Goal: Contribute content

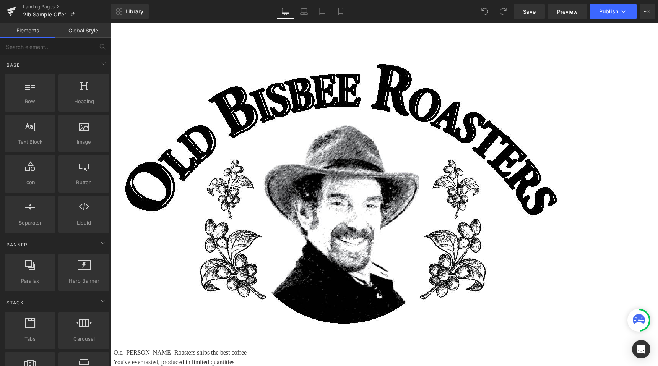
scroll to position [22, 0]
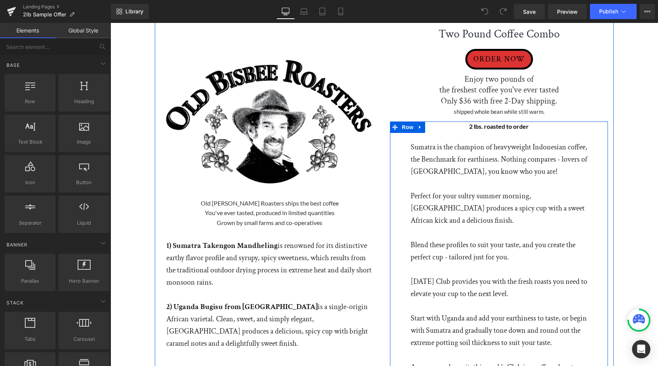
click at [410, 145] on div "2 lbs. roasted to order Text Block Row Sumatra is the champion of heavyweight I…" at bounding box center [499, 259] width 188 height 276
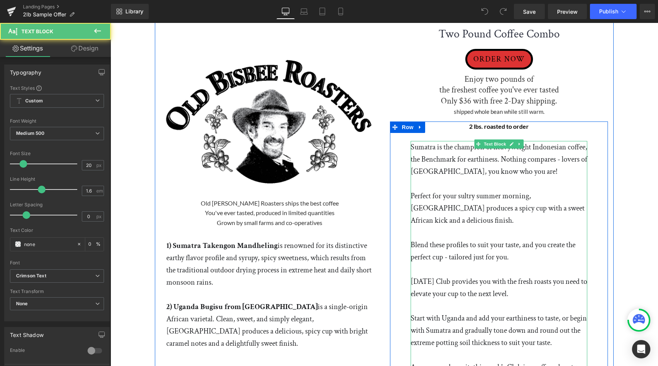
click at [422, 152] on p "Sumatra is the champion of heavyweight Indonesian coffee, the Benchmark for ear…" at bounding box center [498, 159] width 177 height 37
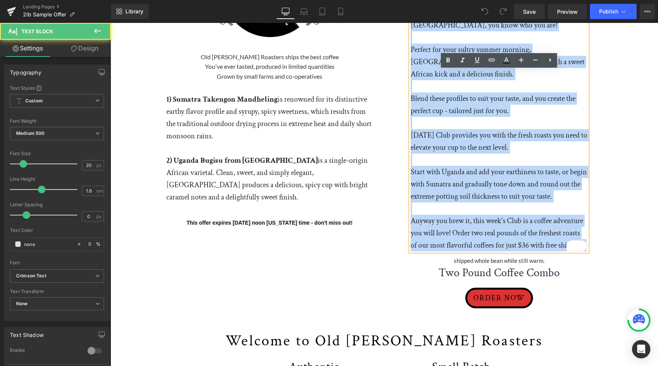
scroll to position [204, 0]
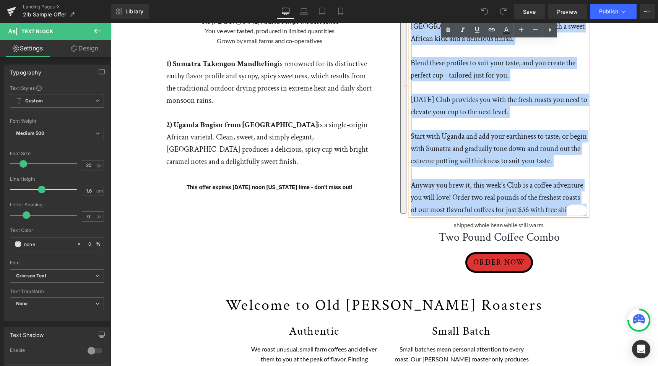
drag, startPoint x: 411, startPoint y: 146, endPoint x: 527, endPoint y: 215, distance: 135.5
click at [527, 215] on div "Sumatra is the champion of heavyweight Indonesian coffee, the Benchmark for ear…" at bounding box center [498, 87] width 177 height 257
paste div "To enrich screen reader interactions, please activate Accessibility in Grammarl…"
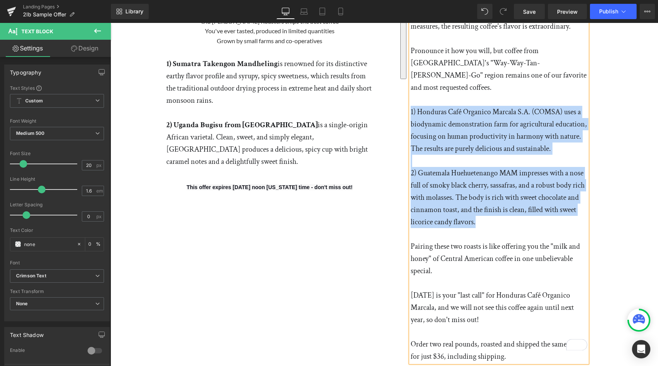
drag, startPoint x: 410, startPoint y: 99, endPoint x: 541, endPoint y: 210, distance: 171.9
click at [541, 210] on div "Honduras Café Organico Marcala is a well-balanced, medium-bodied coffee with sw…" at bounding box center [498, 160] width 177 height 403
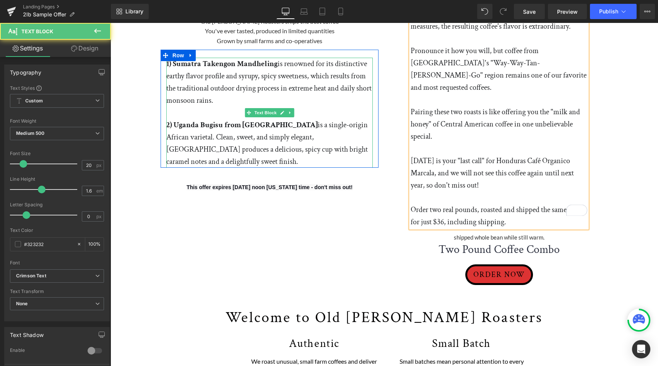
click at [185, 88] on p "1) Sumatra Takengon Mandheling is renowned for its distinctive earthy flavor pr…" at bounding box center [269, 82] width 206 height 49
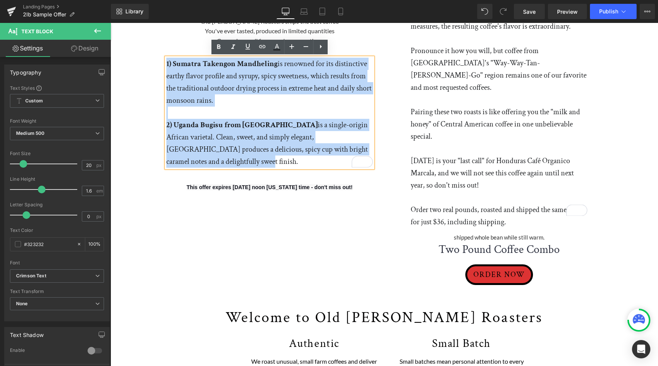
drag, startPoint x: 166, startPoint y: 62, endPoint x: 318, endPoint y: 165, distance: 183.2
click at [318, 165] on div "1) Sumatra Takengon Mandheling is renowned for its distinctive earthy flavor pr…" at bounding box center [269, 113] width 206 height 110
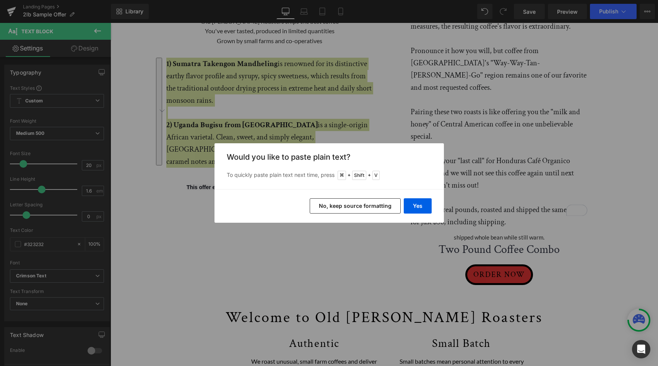
click at [370, 205] on button "No, keep source formatting" at bounding box center [354, 205] width 91 height 15
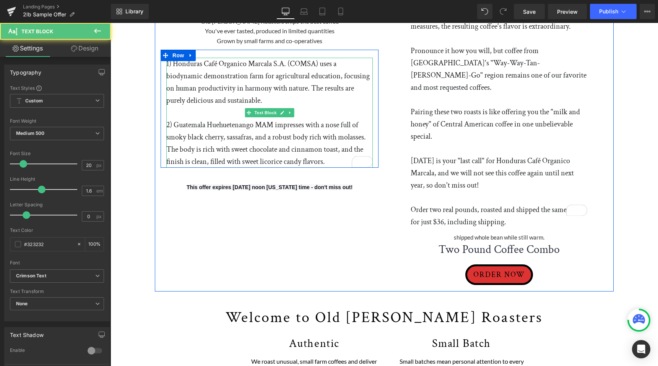
click at [183, 74] on p "1) Honduras Café Organico Marcala S.A. (COMSA) uses a biodynamic demonstration …" at bounding box center [269, 82] width 206 height 49
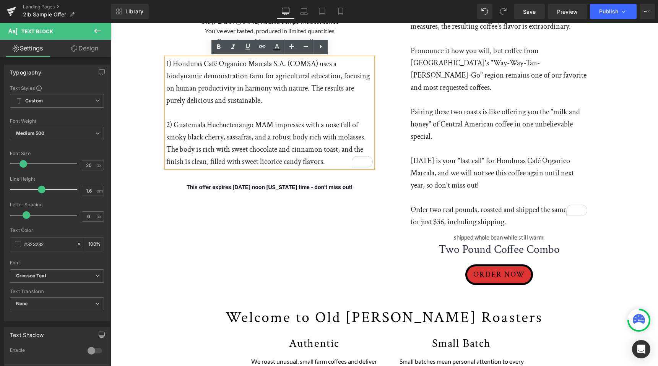
drag, startPoint x: 166, startPoint y: 63, endPoint x: 165, endPoint y: 58, distance: 4.6
click at [166, 58] on div "1) Honduras Café Organico Marcala S.A. (COMSA) uses a biodynamic demonstration …" at bounding box center [269, 113] width 206 height 110
click at [179, 66] on p "1) Honduras Café Organico Marcala S.A. (COMSA) uses a biodynamic demonstration …" at bounding box center [269, 82] width 206 height 49
drag, startPoint x: 319, startPoint y: 63, endPoint x: 167, endPoint y: 61, distance: 152.1
click at [167, 61] on p "1) Honduras Café Organico Marcala S.A. (COMSA) uses a biodynamic demonstration …" at bounding box center [269, 82] width 206 height 49
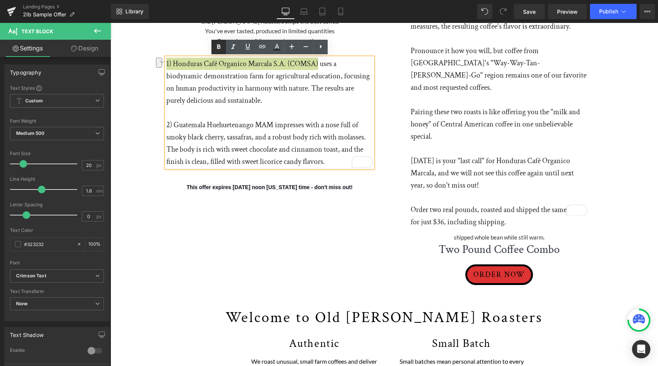
click at [219, 47] on icon at bounding box center [218, 46] width 3 height 5
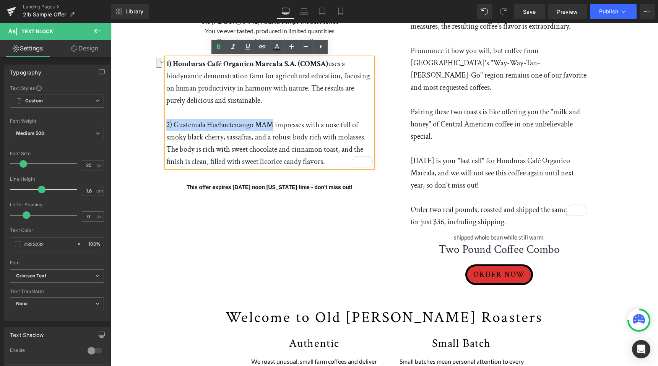
drag, startPoint x: 275, startPoint y: 125, endPoint x: 167, endPoint y: 127, distance: 107.7
click at [167, 127] on p "2) Guatemala Huehuetenango MAM impresses with a nose full of smoky black cherry…" at bounding box center [269, 143] width 206 height 49
click at [221, 46] on icon at bounding box center [218, 46] width 9 height 9
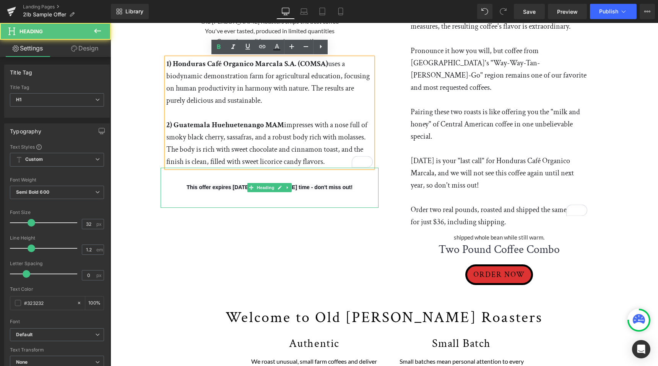
click at [249, 197] on div "This offer expires [DATE] noon [US_STATE] time - don't miss out!" at bounding box center [269, 188] width 218 height 40
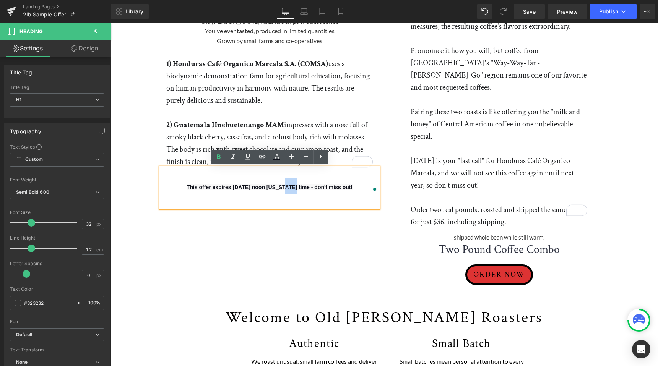
drag, startPoint x: 263, startPoint y: 186, endPoint x: 275, endPoint y: 189, distance: 12.1
click at [275, 189] on span "This offer expires [DATE] noon [US_STATE] time - don't miss out!" at bounding box center [269, 187] width 166 height 6
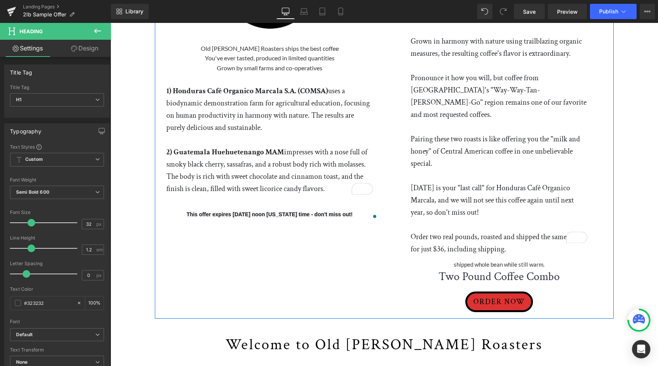
scroll to position [180, 0]
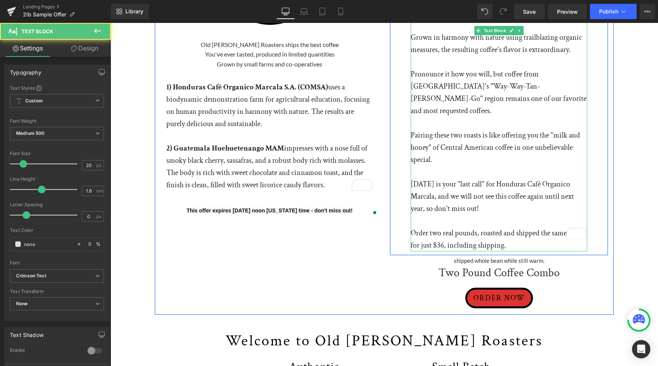
click at [512, 235] on p "Order two real pounds, roasted and shipped the same day, for just $36, includin…" at bounding box center [498, 239] width 177 height 24
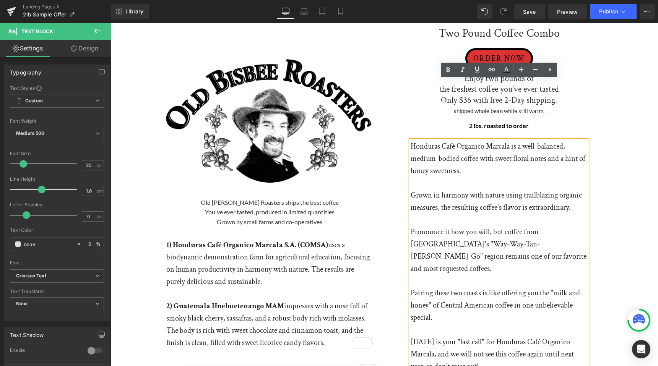
scroll to position [0, 0]
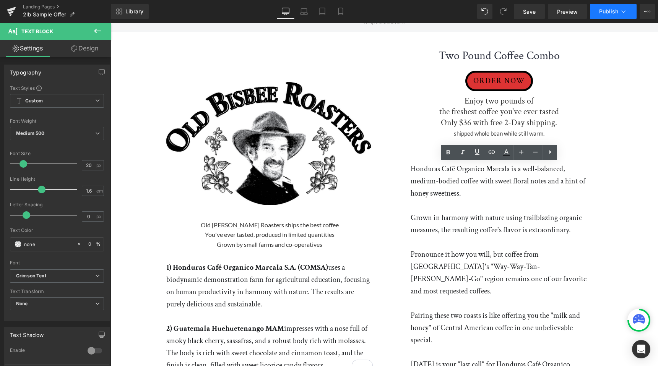
click at [602, 16] on button "Publish" at bounding box center [613, 11] width 47 height 15
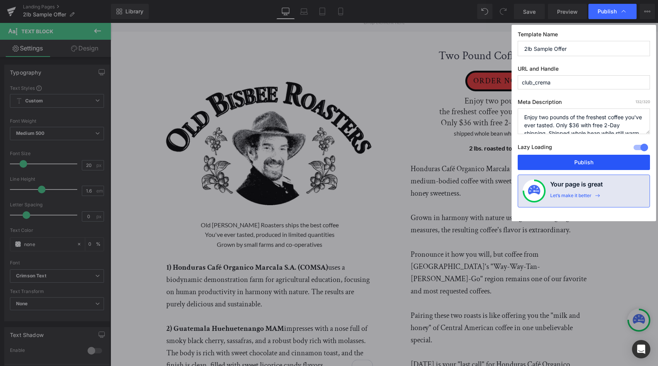
click at [576, 162] on button "Publish" at bounding box center [583, 162] width 132 height 15
